Goal: Task Accomplishment & Management: Manage account settings

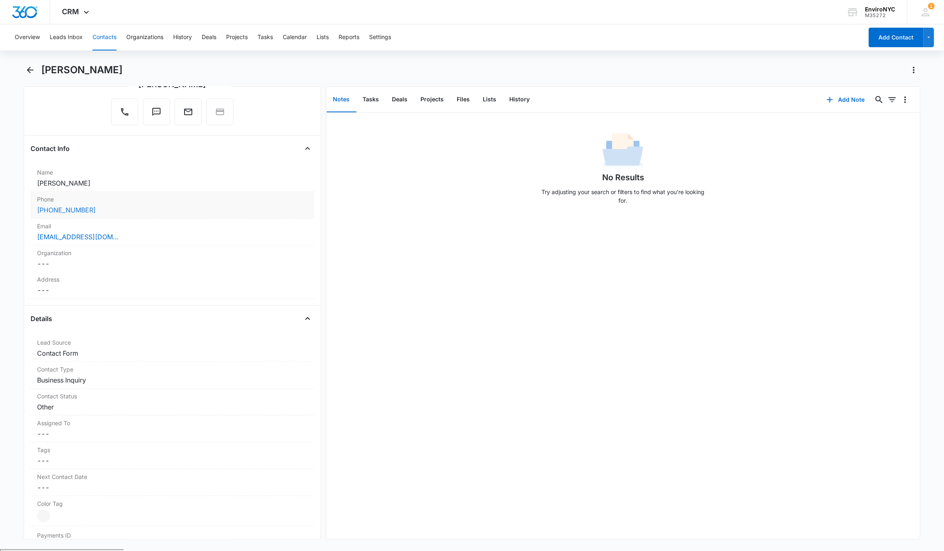
scroll to position [81, 0]
drag, startPoint x: 103, startPoint y: 208, endPoint x: 31, endPoint y: 210, distance: 71.7
click at [31, 210] on div "Phone Cancel Save Changes (347) 646-0351" at bounding box center [172, 206] width 283 height 27
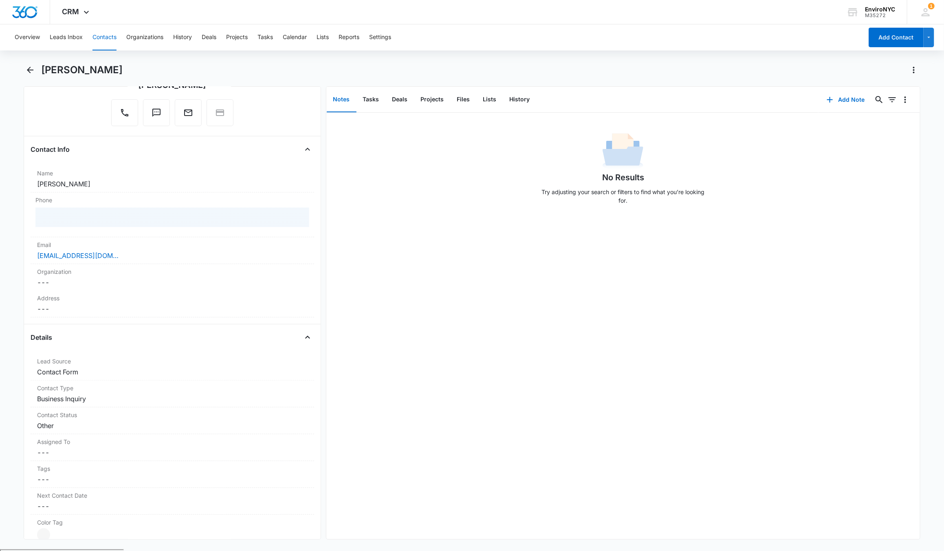
copy link "[PHONE_NUMBER]"
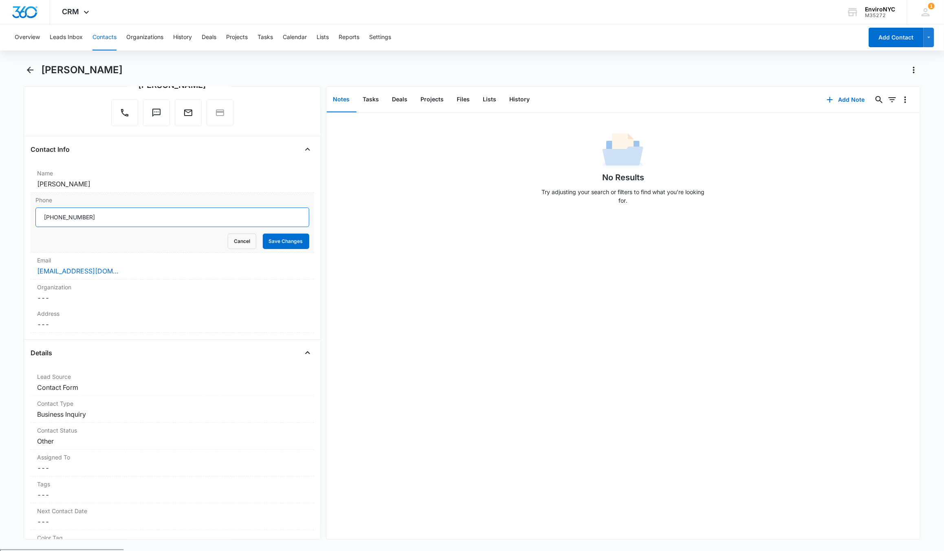
click at [97, 213] on input "Phone" at bounding box center [172, 218] width 274 height 20
click at [274, 244] on button "Save Changes" at bounding box center [286, 241] width 46 height 15
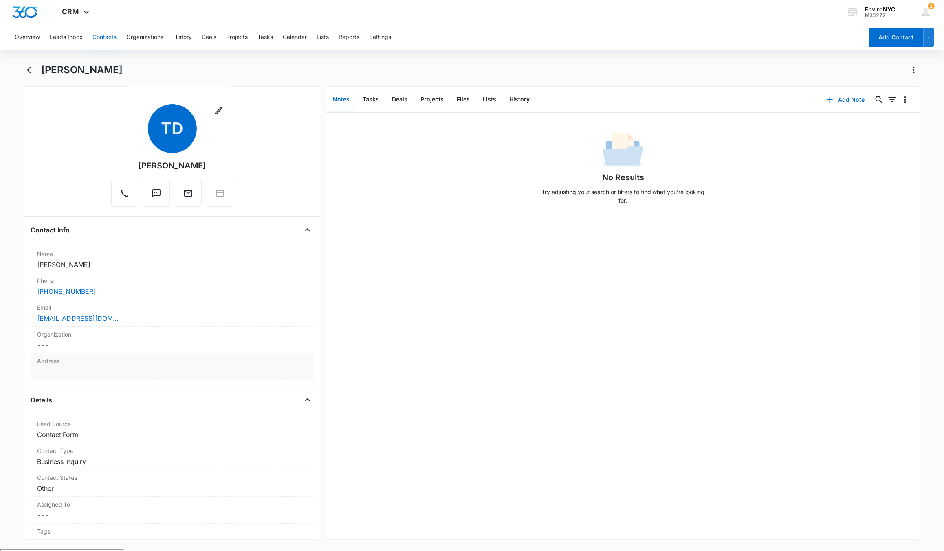
scroll to position [0, 0]
click at [115, 316] on link "[EMAIL_ADDRESS][DOMAIN_NAME]" at bounding box center [77, 319] width 81 height 10
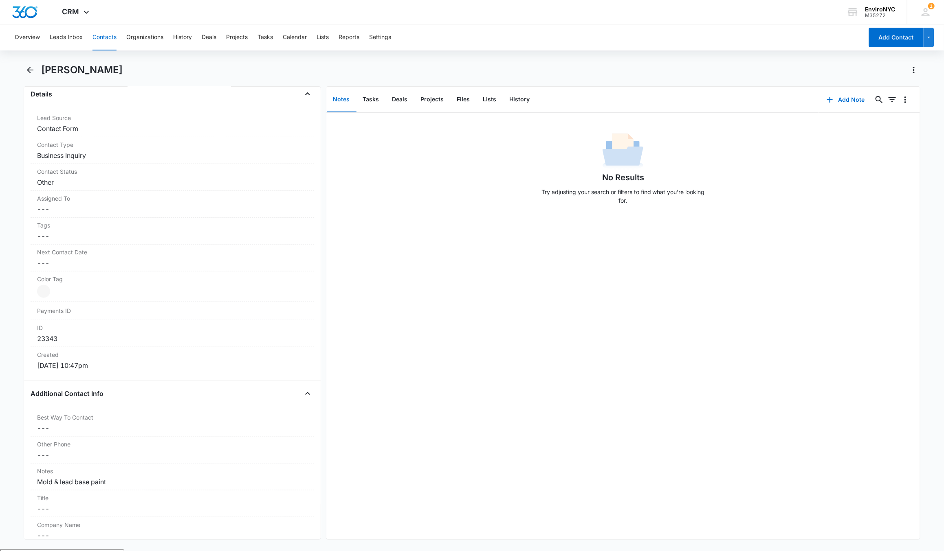
scroll to position [325, 0]
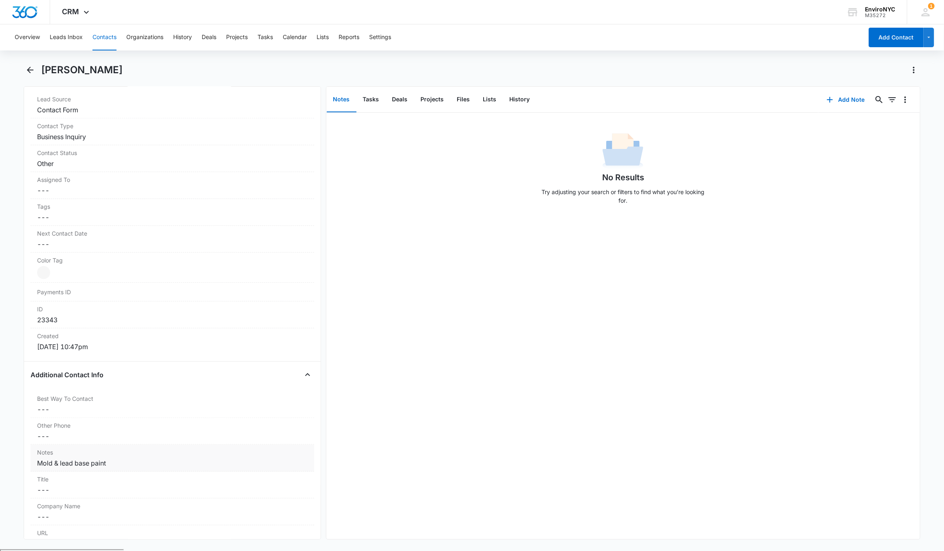
click at [119, 465] on div "Mold & lead base paint" at bounding box center [172, 464] width 270 height 10
click at [49, 473] on textarea "Mold & lead base paint" at bounding box center [172, 483] width 274 height 46
click at [236, 525] on button "Cancel" at bounding box center [242, 520] width 29 height 15
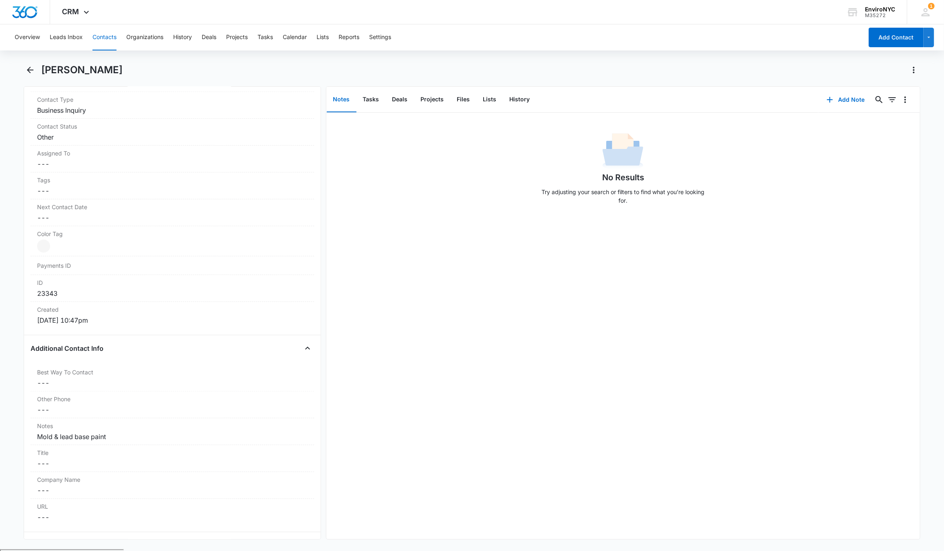
scroll to position [448, 0]
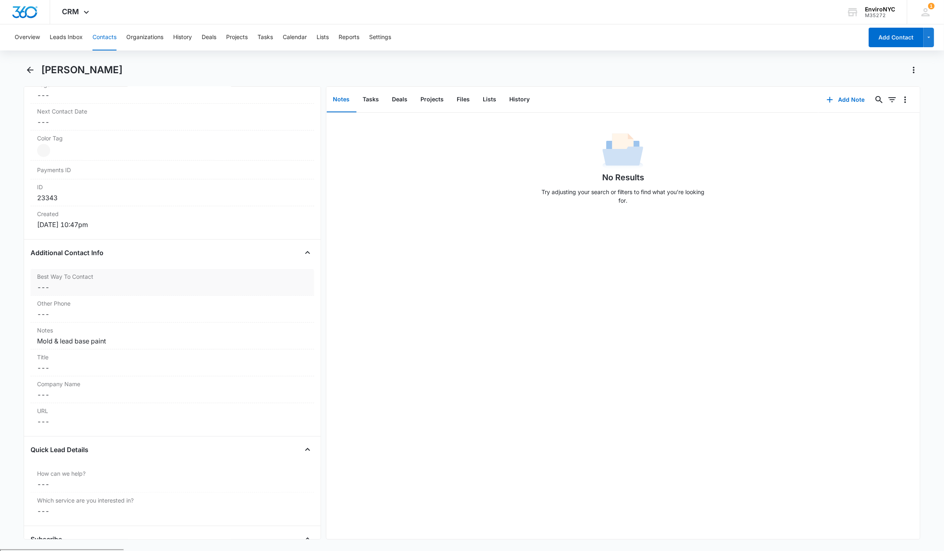
click at [129, 288] on dd "Cancel Save Changes ---" at bounding box center [172, 288] width 270 height 10
click at [228, 334] on div "Other Phone Cancel Save Changes ---" at bounding box center [172, 343] width 283 height 27
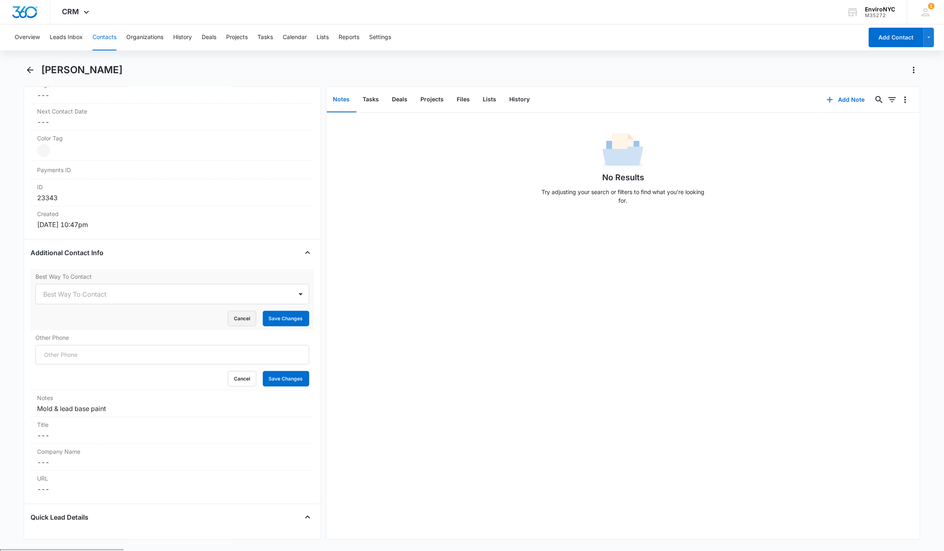
click at [234, 318] on button "Cancel" at bounding box center [242, 318] width 29 height 15
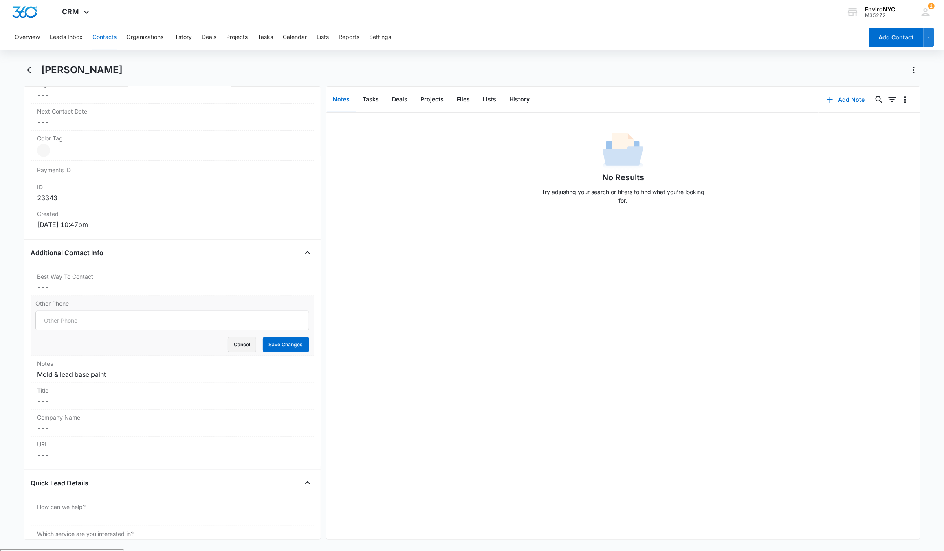
click at [233, 349] on button "Cancel" at bounding box center [242, 344] width 29 height 15
click at [478, 295] on div "No Results Try adjusting your search or filters to find what you’re looking for." at bounding box center [622, 326] width 593 height 427
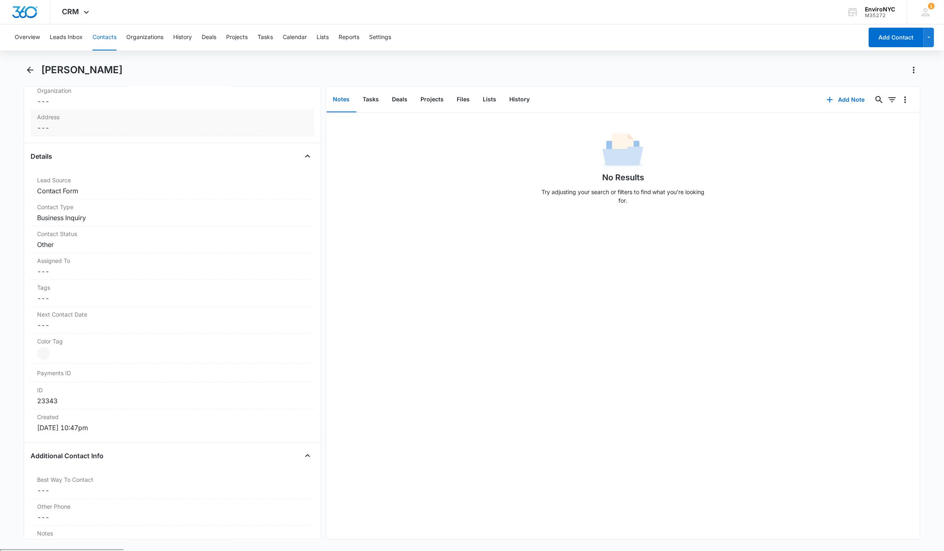
scroll to position [41, 0]
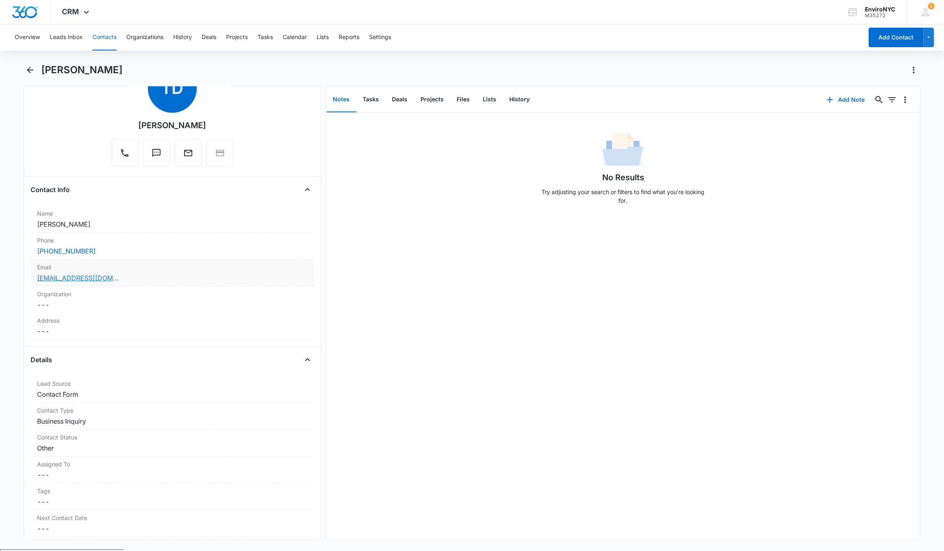
click at [92, 274] on link "[EMAIL_ADDRESS][DOMAIN_NAME]" at bounding box center [77, 278] width 81 height 10
click at [462, 217] on div "No Results Try adjusting your search or filters to find what you’re looking for." at bounding box center [622, 326] width 593 height 427
drag, startPoint x: 379, startPoint y: 288, endPoint x: 378, endPoint y: 269, distance: 18.4
click at [379, 288] on div "No Results Try adjusting your search or filters to find what you’re looking for." at bounding box center [622, 326] width 593 height 427
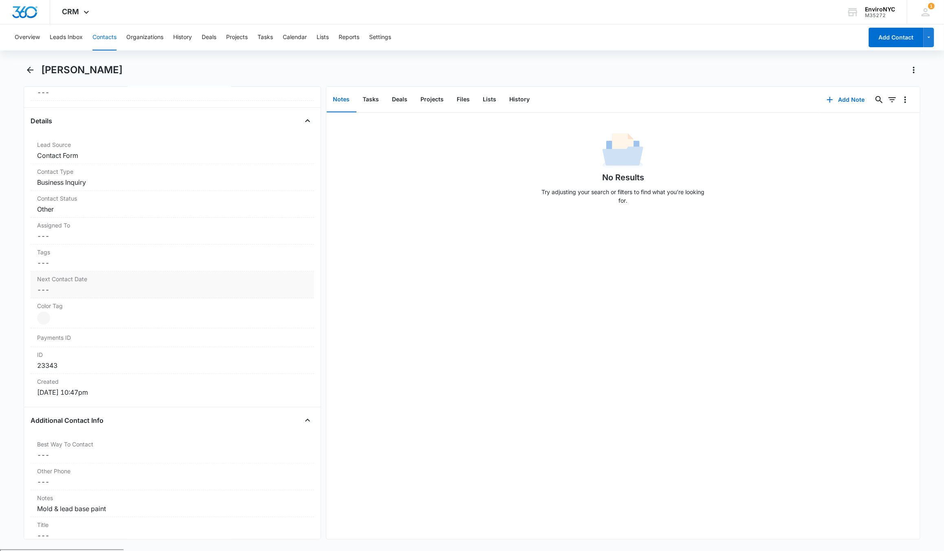
scroll to position [244, 0]
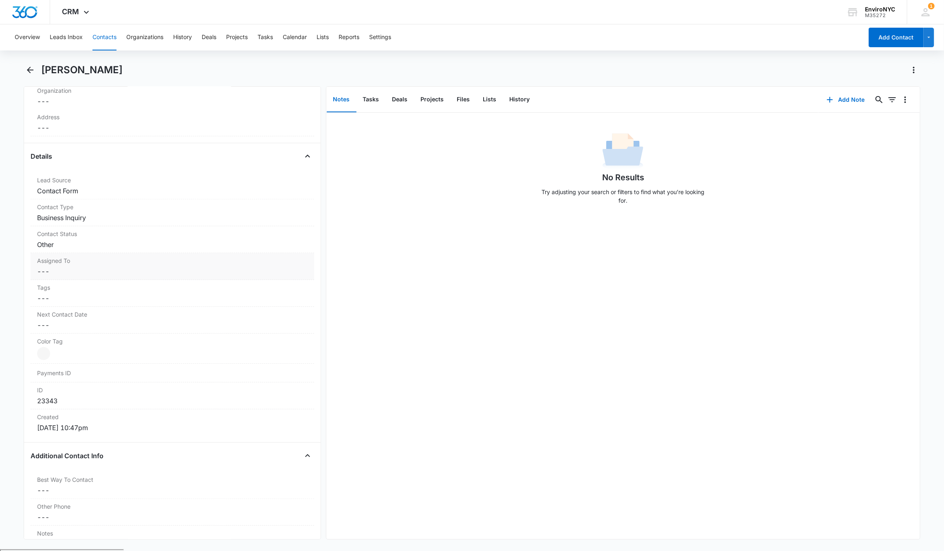
click at [124, 270] on dd "Cancel Save Changes ---" at bounding box center [172, 272] width 270 height 10
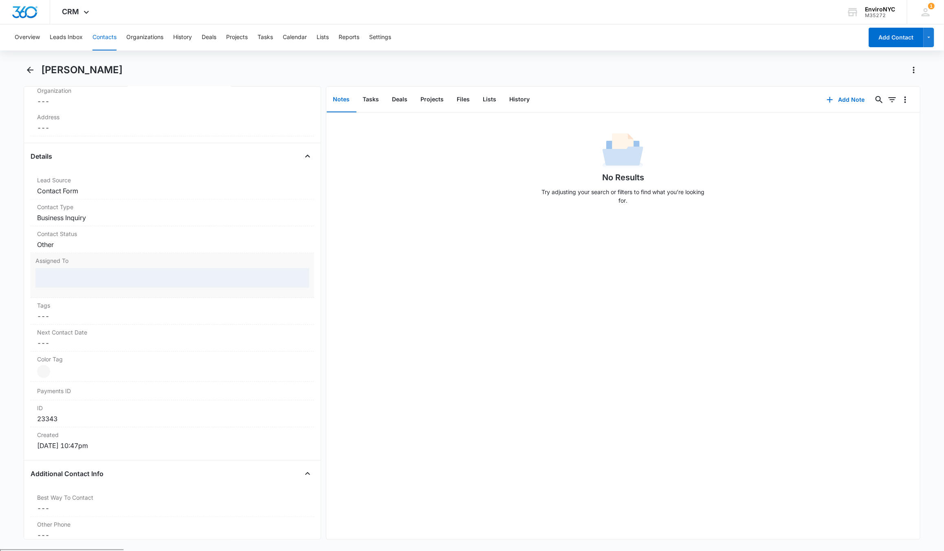
click at [116, 282] on div at bounding box center [172, 278] width 274 height 20
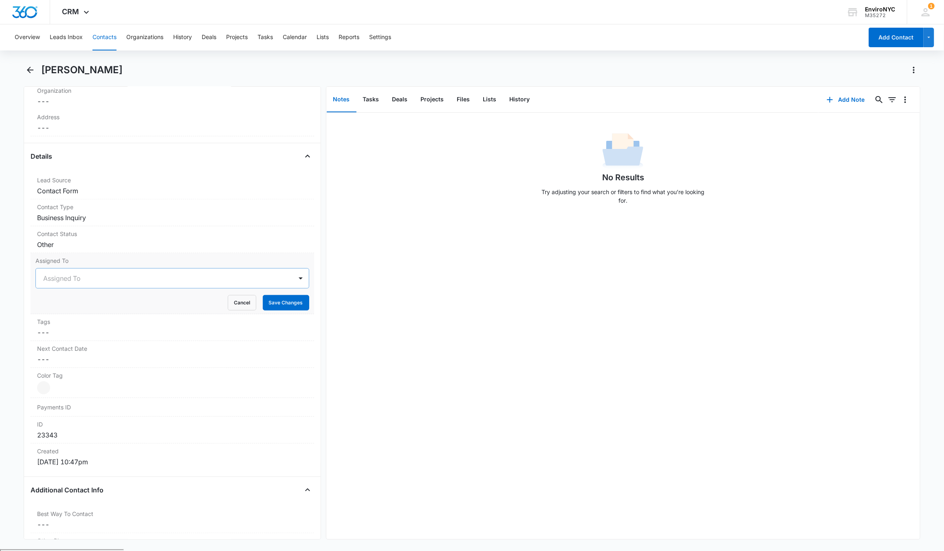
click at [116, 284] on div at bounding box center [162, 278] width 239 height 11
click at [80, 363] on div "[PERSON_NAME]" at bounding box center [172, 367] width 274 height 15
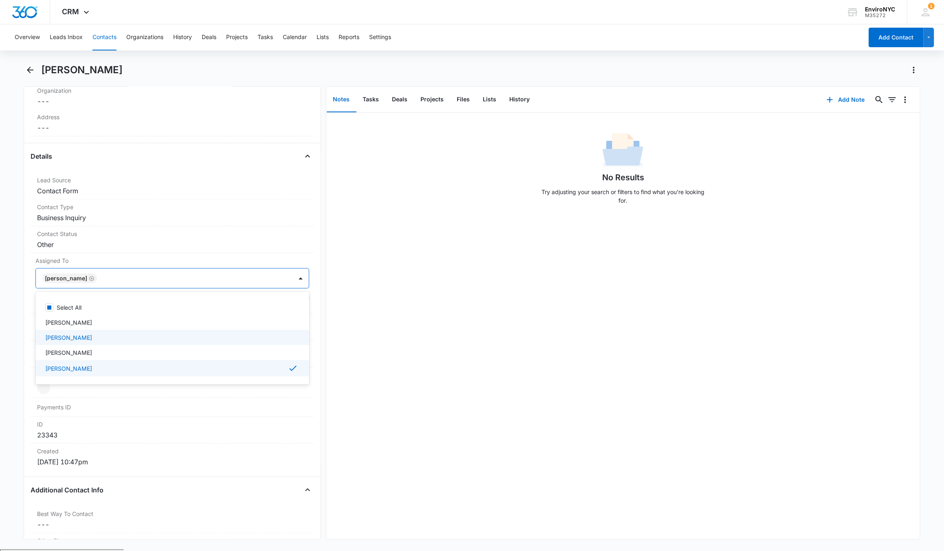
click at [24, 299] on div "Remove TD Taquana Dixson Contact Info Name Cancel Save Changes Taquana Dixson P…" at bounding box center [172, 313] width 297 height 454
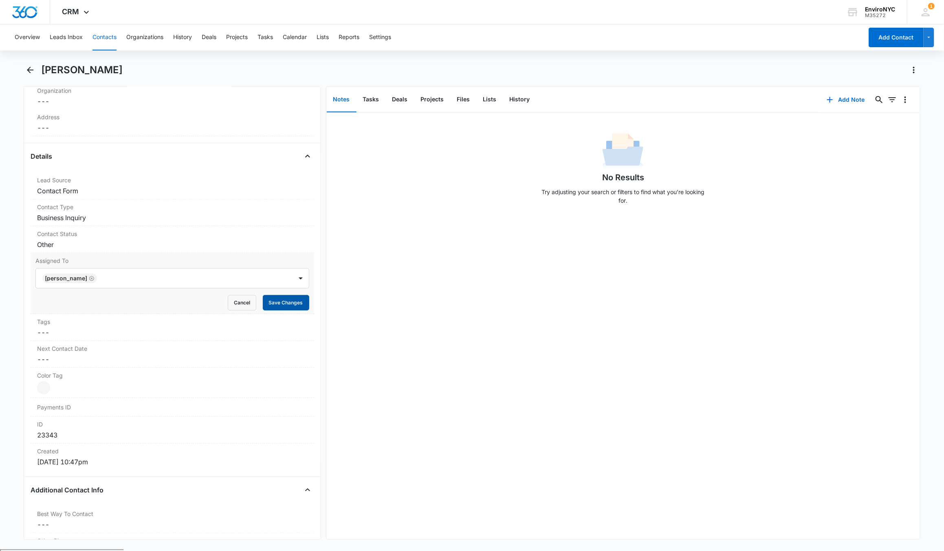
click at [269, 305] on button "Save Changes" at bounding box center [286, 302] width 46 height 15
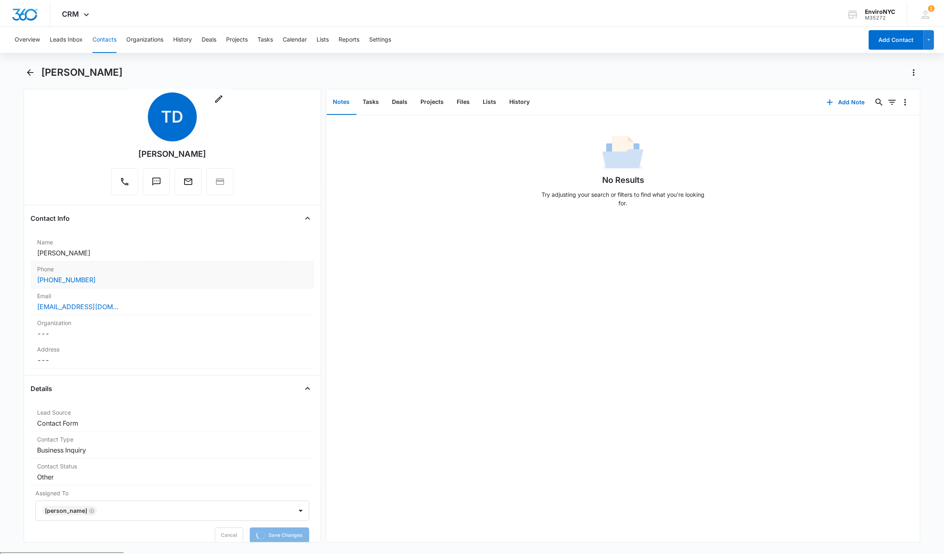
scroll to position [0, 0]
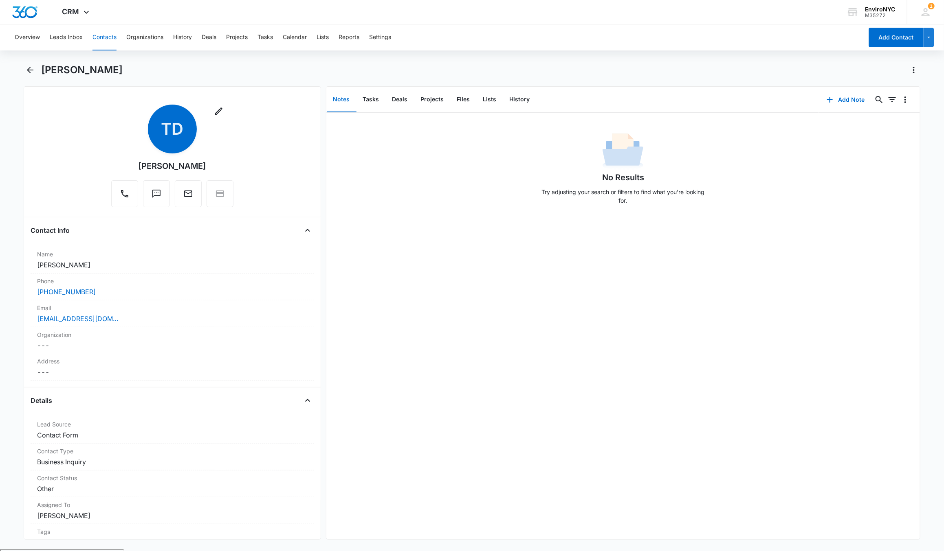
click at [451, 51] on div "Overview Leads Inbox Contacts Organizations History Deals Projects Tasks Calend…" at bounding box center [472, 286] width 944 height 525
click at [831, 100] on button "Add Note" at bounding box center [845, 100] width 54 height 20
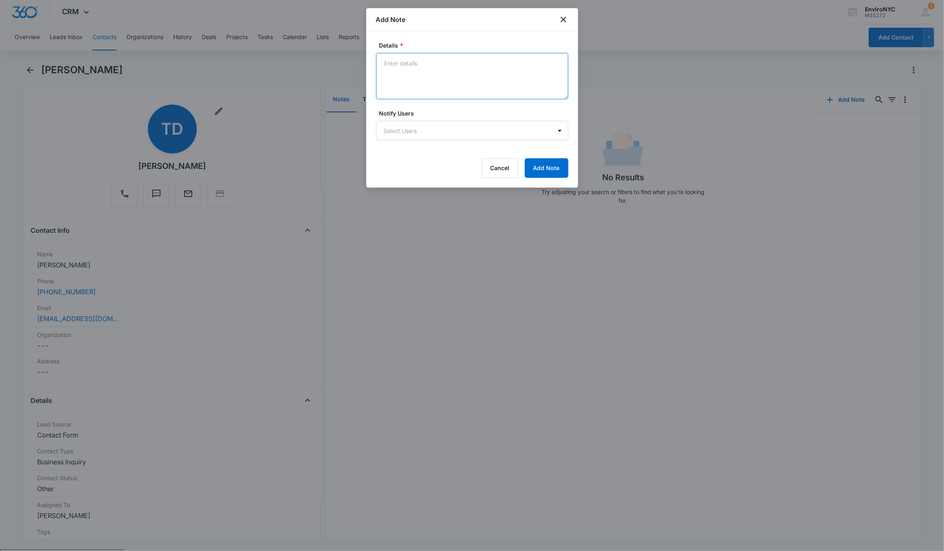
click at [422, 70] on textarea "Details *" at bounding box center [472, 76] width 192 height 46
click at [414, 64] on textarea "1 building = NY housing authority building" at bounding box center [472, 76] width 192 height 46
click at [500, 62] on textarea "1 building, NY housing authority building" at bounding box center [472, 76] width 192 height 46
click at [416, 74] on textarea "1 building, NY housing authority building. address - 4138 E" at bounding box center [472, 76] width 192 height 46
click at [430, 76] on textarea "1 building, NY housing authority building. address - 138 E" at bounding box center [472, 76] width 192 height 46
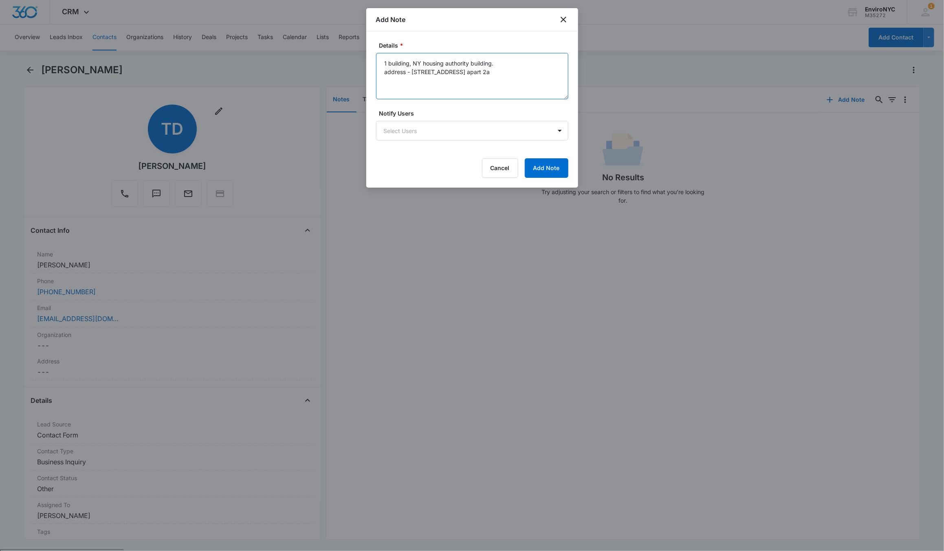
click at [499, 91] on textarea "1 building, NY housing authority building. address - [STREET_ADDRESS] apart 2a" at bounding box center [472, 76] width 192 height 46
click at [492, 76] on textarea "1 building, NY housing authority building. address - [STREET_ADDRESS] apart 2a" at bounding box center [472, 76] width 192 height 46
click at [414, 72] on textarea "1 building, NY housing authority building. address - [STREET_ADDRESS] apart 2a" at bounding box center [472, 76] width 192 height 46
drag, startPoint x: 414, startPoint y: 72, endPoint x: 428, endPoint y: 72, distance: 13.8
click at [428, 72] on textarea "1 building, NY housing authority building. address - [STREET_ADDRESS] apart 2a" at bounding box center [472, 76] width 192 height 46
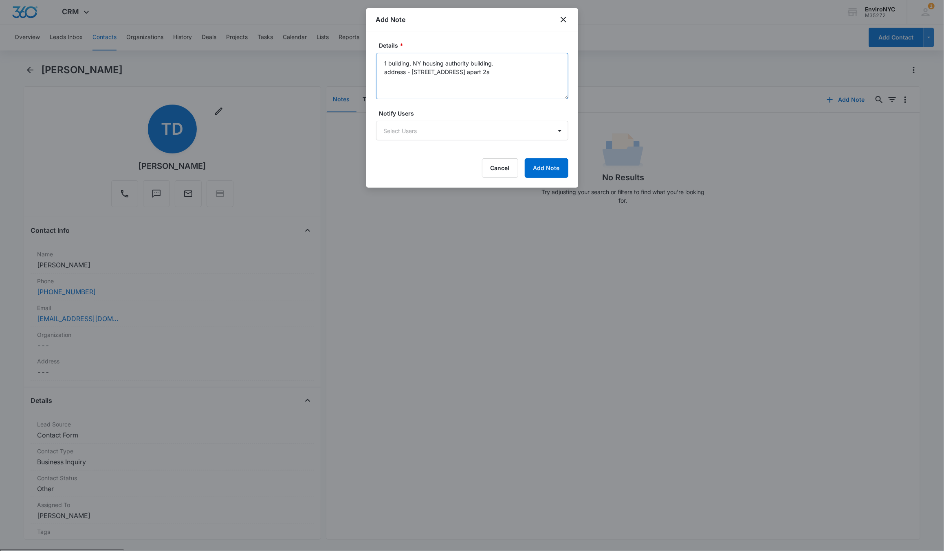
click at [463, 81] on textarea "1 building, NY housing authority building. address - [STREET_ADDRESS] apart 2a" at bounding box center [472, 76] width 192 height 46
type textarea "1 building, NY housing authority building. address - [STREET_ADDRESS] apart 2a"
click at [538, 169] on button "Add Note" at bounding box center [547, 168] width 44 height 20
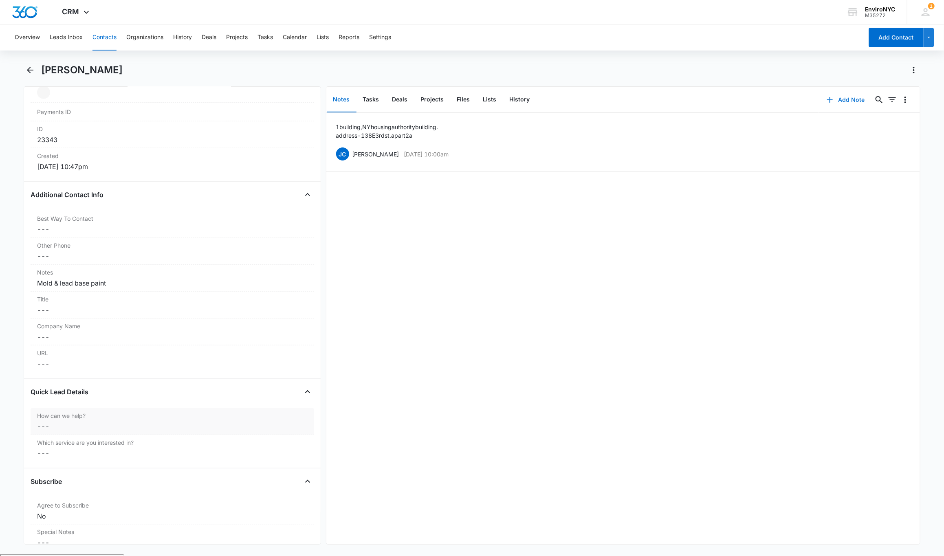
scroll to position [457, 0]
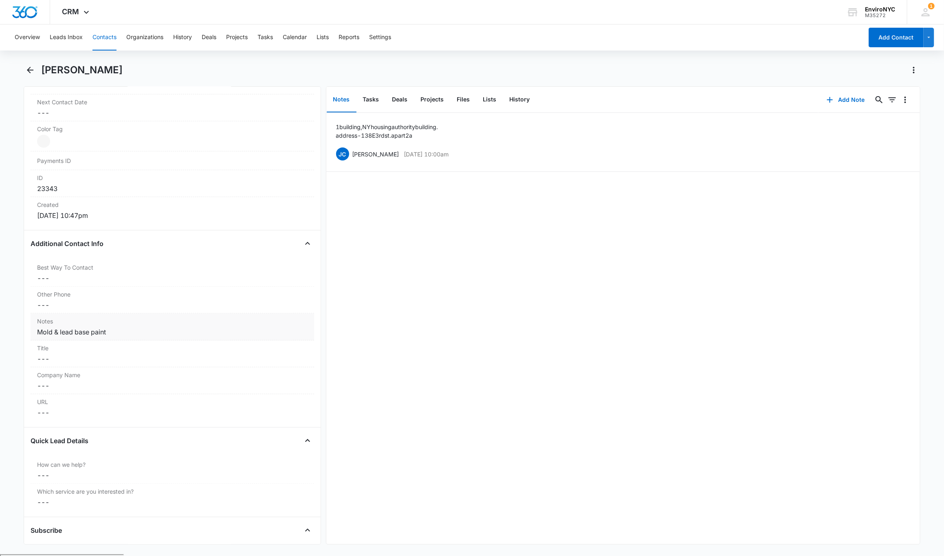
click at [97, 337] on div "Mold & lead base paint" at bounding box center [172, 332] width 270 height 10
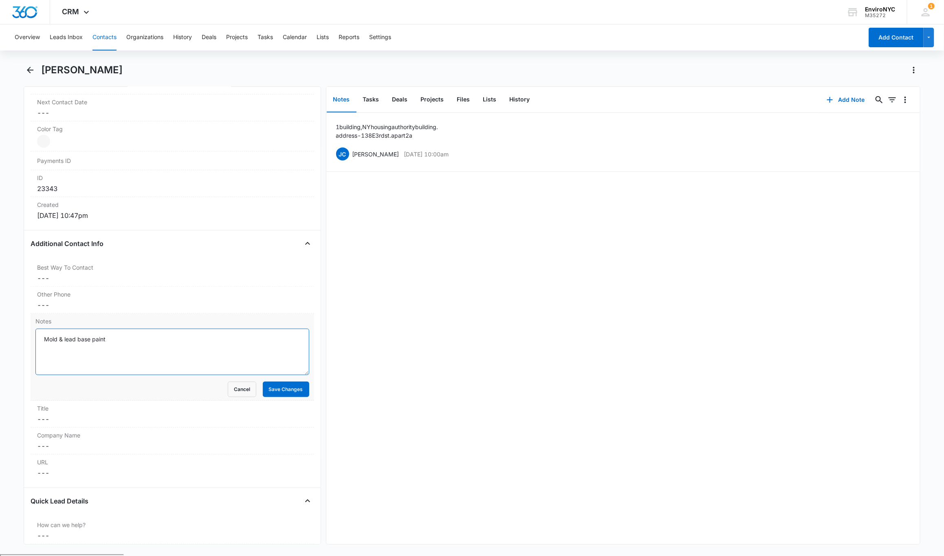
click at [49, 340] on textarea "Mold & lead base paint" at bounding box center [172, 352] width 274 height 46
click at [450, 126] on div "1 building, NY housing authority building. address - [STREET_ADDRESS] apart 2a …" at bounding box center [623, 142] width 574 height 39
click at [376, 126] on p "1 building, NY housing authority building." at bounding box center [387, 127] width 102 height 9
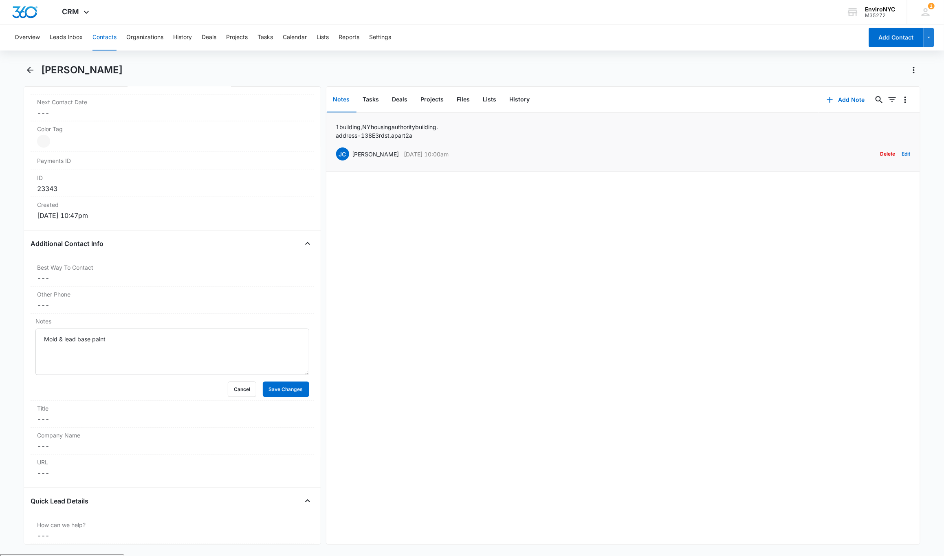
click at [376, 127] on p "1 building, NY housing authority building." at bounding box center [387, 127] width 102 height 9
click at [369, 136] on p "address - 138 E 3rd st. apart 2a" at bounding box center [387, 135] width 102 height 9
drag, startPoint x: 369, startPoint y: 136, endPoint x: 437, endPoint y: 138, distance: 68.5
click at [437, 138] on p "address - 138 E 3rd st. apart 2a" at bounding box center [387, 135] width 102 height 9
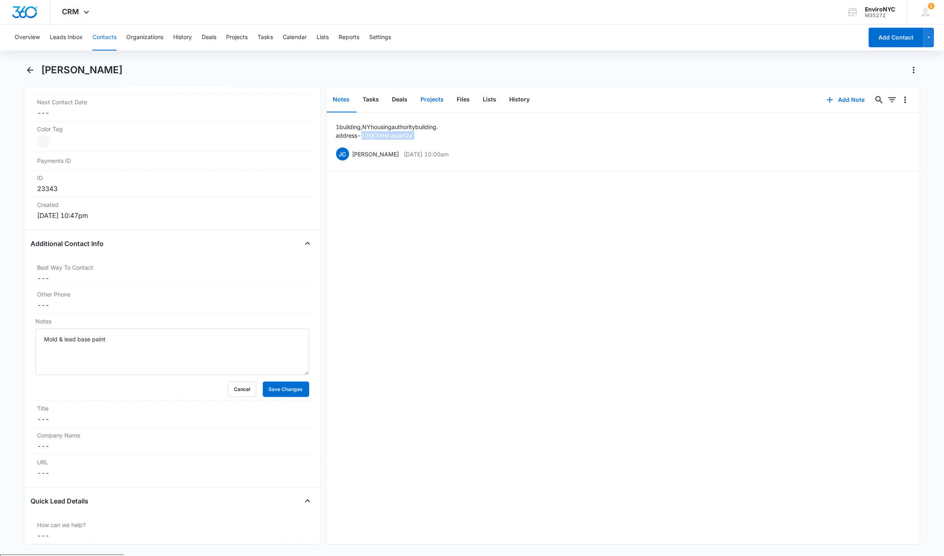
copy p "138 E 3rd st. apart 2a"
click at [368, 126] on p "1 building, NY housing authority building." at bounding box center [387, 127] width 102 height 9
drag, startPoint x: 368, startPoint y: 126, endPoint x: 433, endPoint y: 126, distance: 64.4
click at [433, 126] on p "1 building, NY housing authority building." at bounding box center [387, 127] width 102 height 9
copy p "NY housing authority building"
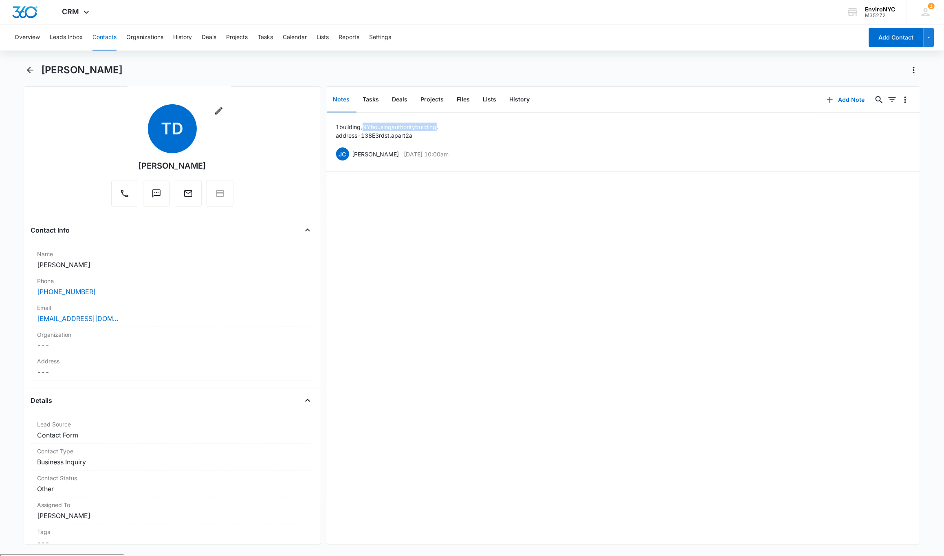
scroll to position [0, 0]
click at [112, 294] on div "[PHONE_NUMBER]" at bounding box center [172, 292] width 270 height 10
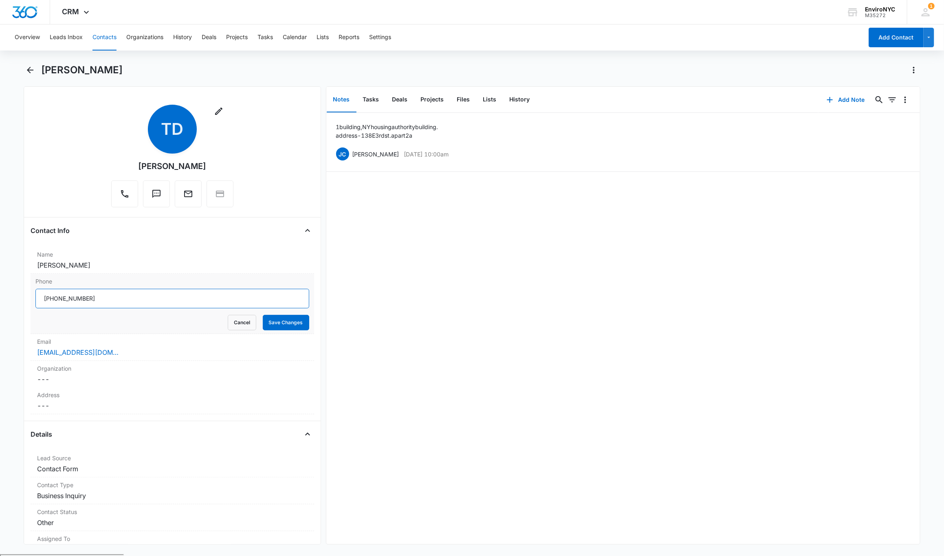
click at [118, 299] on input "Phone" at bounding box center [172, 299] width 274 height 20
click at [126, 274] on div "Name Cancel Save Changes Taquana Dixson" at bounding box center [172, 260] width 283 height 27
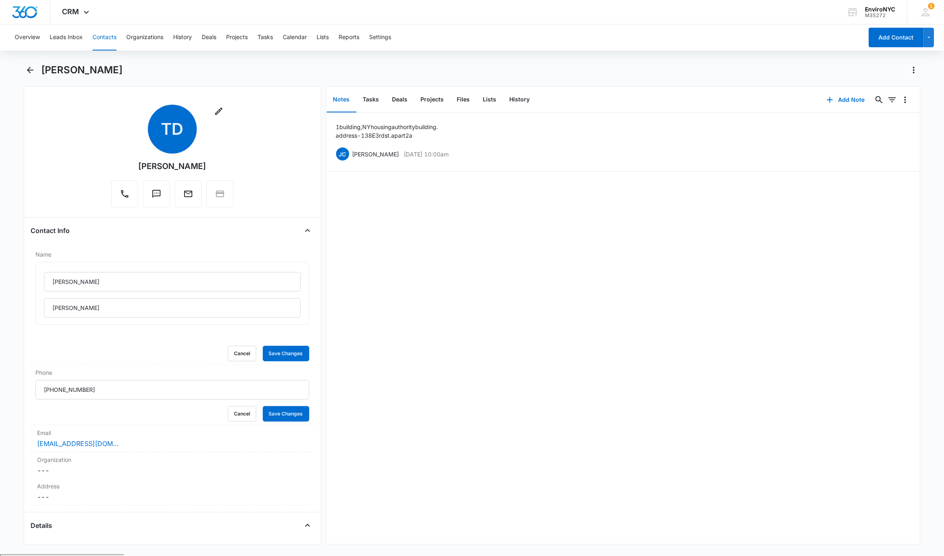
click at [156, 163] on div "[PERSON_NAME]" at bounding box center [172, 166] width 68 height 12
copy div "Remove TD"
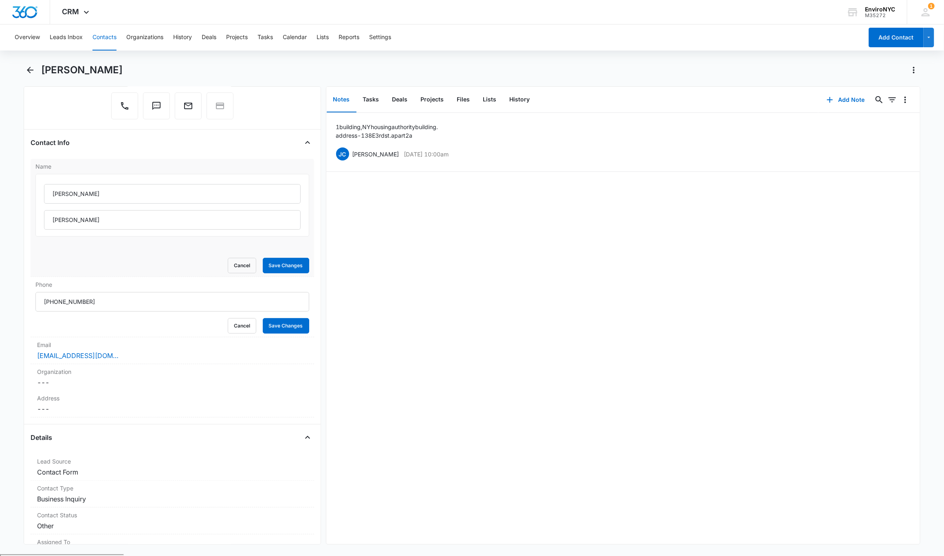
scroll to position [163, 0]
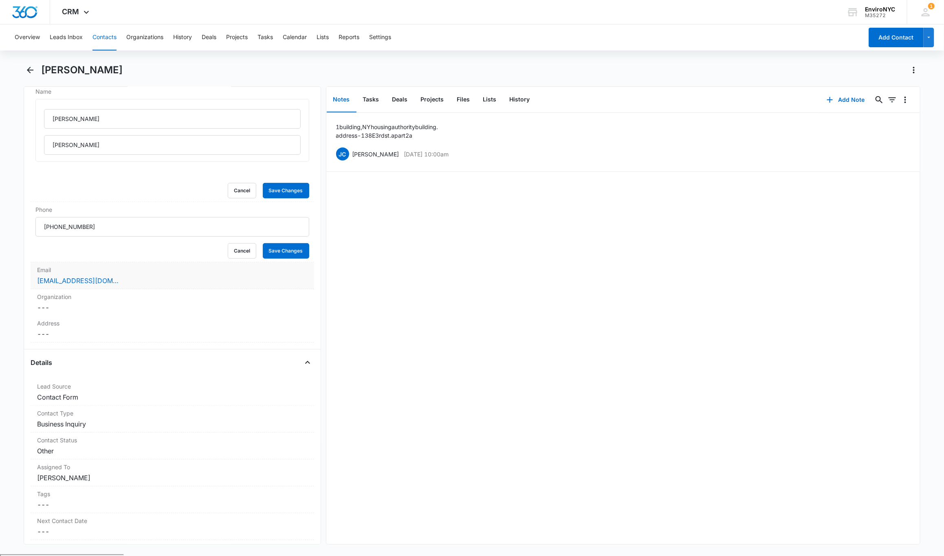
click at [144, 275] on div "Email Cancel Save Changes taquanadixson@yahoo.com" at bounding box center [172, 275] width 283 height 27
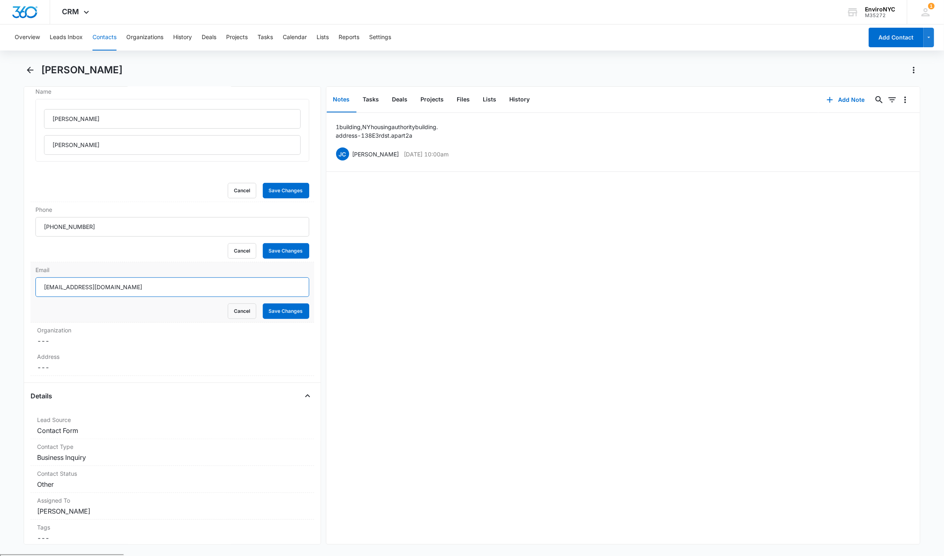
click at [136, 288] on input "[EMAIL_ADDRESS][DOMAIN_NAME]" at bounding box center [172, 287] width 274 height 20
drag, startPoint x: 237, startPoint y: 310, endPoint x: 235, endPoint y: 277, distance: 33.1
click at [237, 309] on button "Cancel" at bounding box center [242, 310] width 29 height 15
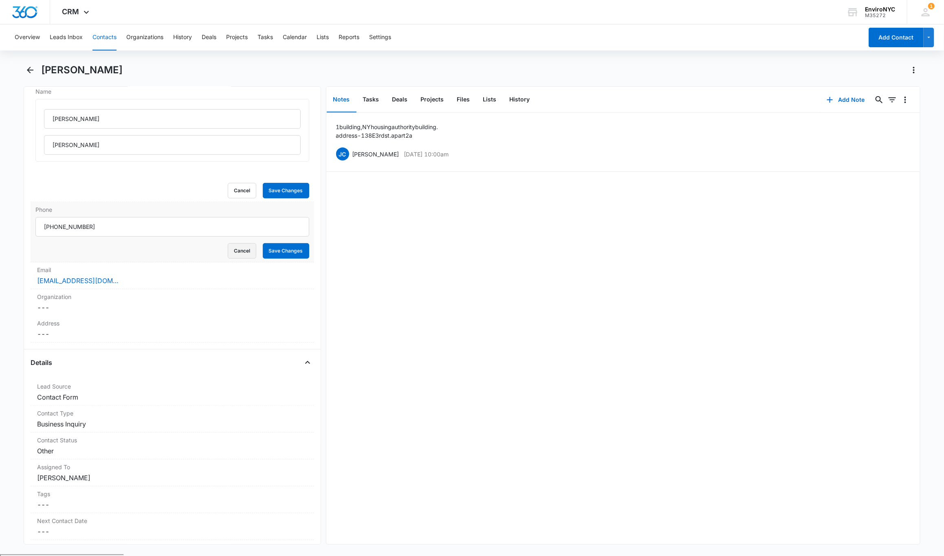
click at [233, 251] on button "Cancel" at bounding box center [242, 250] width 29 height 15
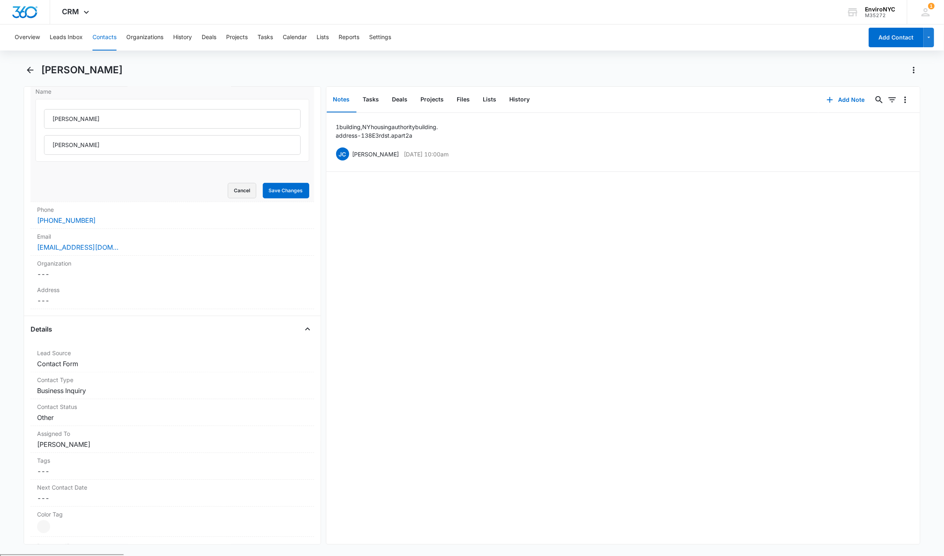
click at [237, 190] on button "Cancel" at bounding box center [242, 190] width 29 height 15
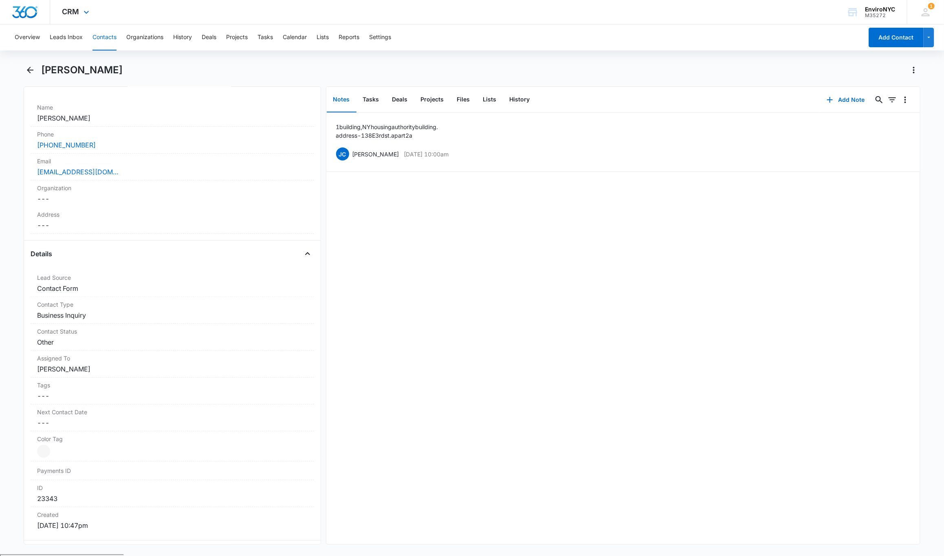
scroll to position [122, 0]
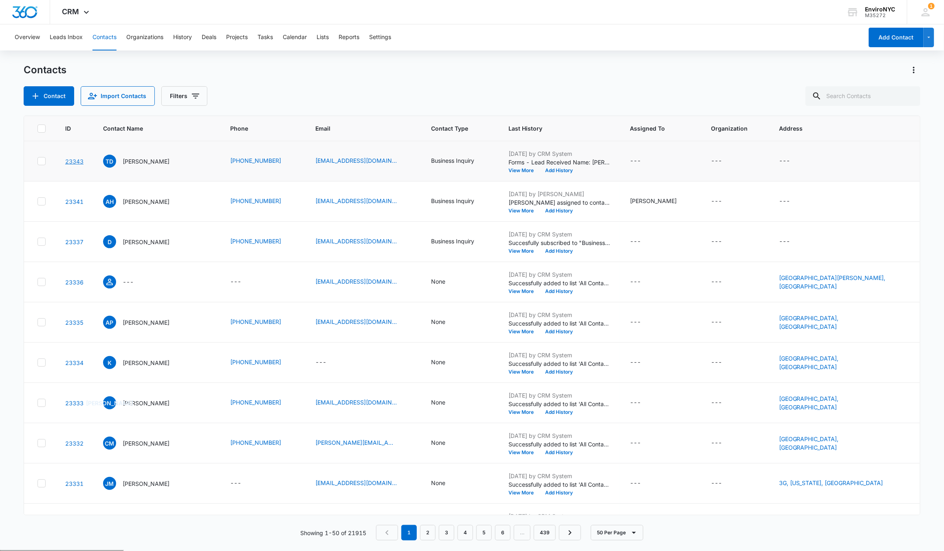
click at [81, 163] on link "23343" at bounding box center [74, 161] width 18 height 7
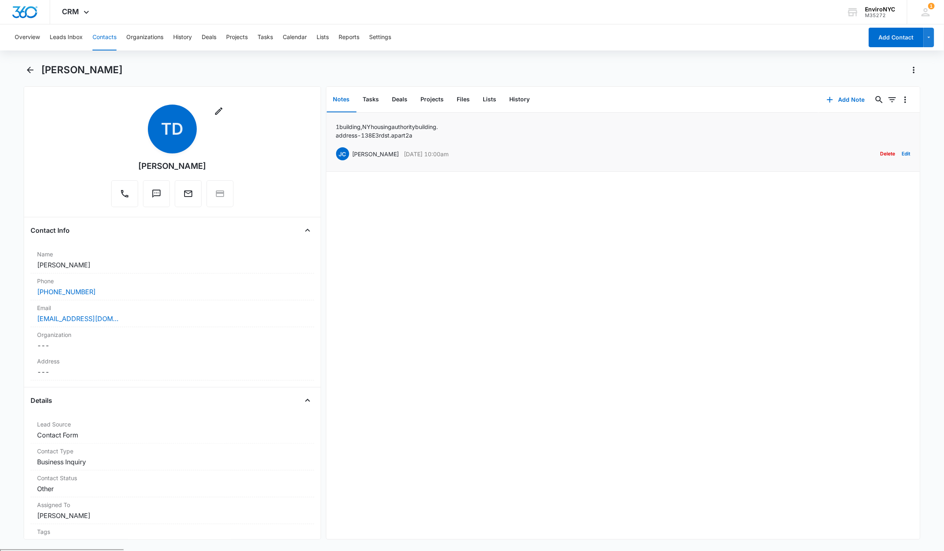
click at [703, 147] on div "[PERSON_NAME] Calledo [DATE] 10:00am Delete Edit" at bounding box center [623, 153] width 574 height 15
click at [567, 147] on div "[PERSON_NAME] Calledo [DATE] 10:00am Delete Edit" at bounding box center [623, 153] width 574 height 15
click at [901, 155] on button "Edit" at bounding box center [905, 153] width 9 height 15
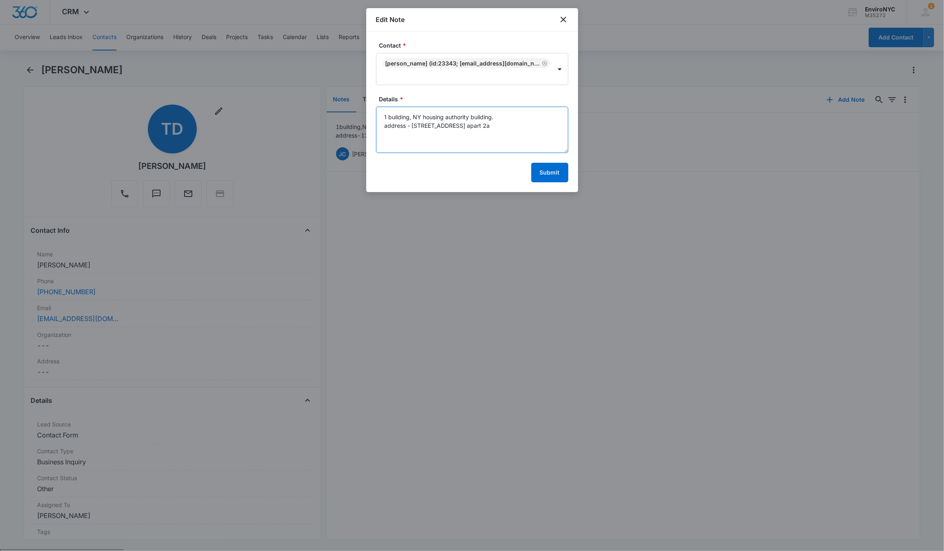
click at [518, 129] on textarea "1 building, NY housing authority building. address - [STREET_ADDRESS] apart 2a" at bounding box center [472, 130] width 192 height 46
type textarea "1 building, NY housing authority building. address - [STREET_ADDRESS] apart 2a …"
click at [550, 176] on button "Submit" at bounding box center [549, 173] width 37 height 20
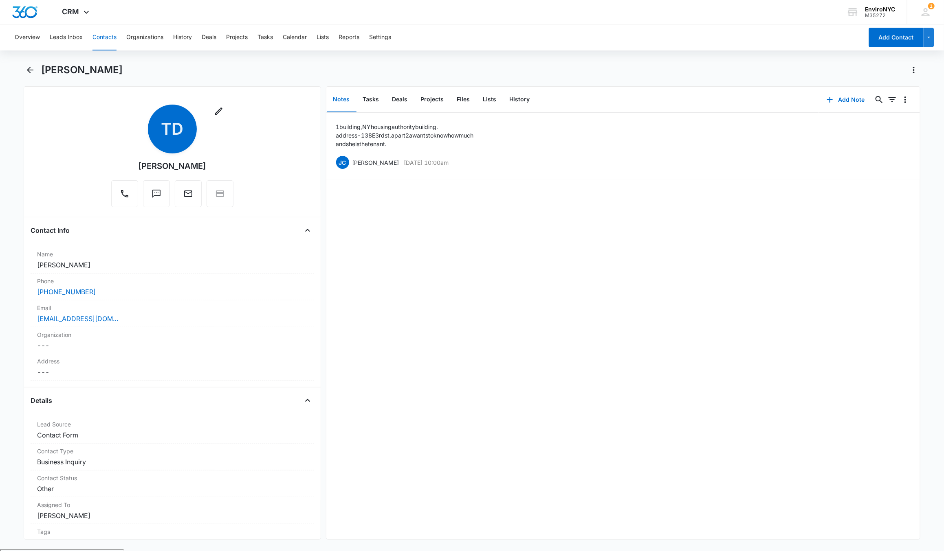
click at [440, 279] on div "1 building, NY housing authority building. address - [STREET_ADDRESS] apart 2a …" at bounding box center [622, 326] width 593 height 427
